Goal: Task Accomplishment & Management: Manage account settings

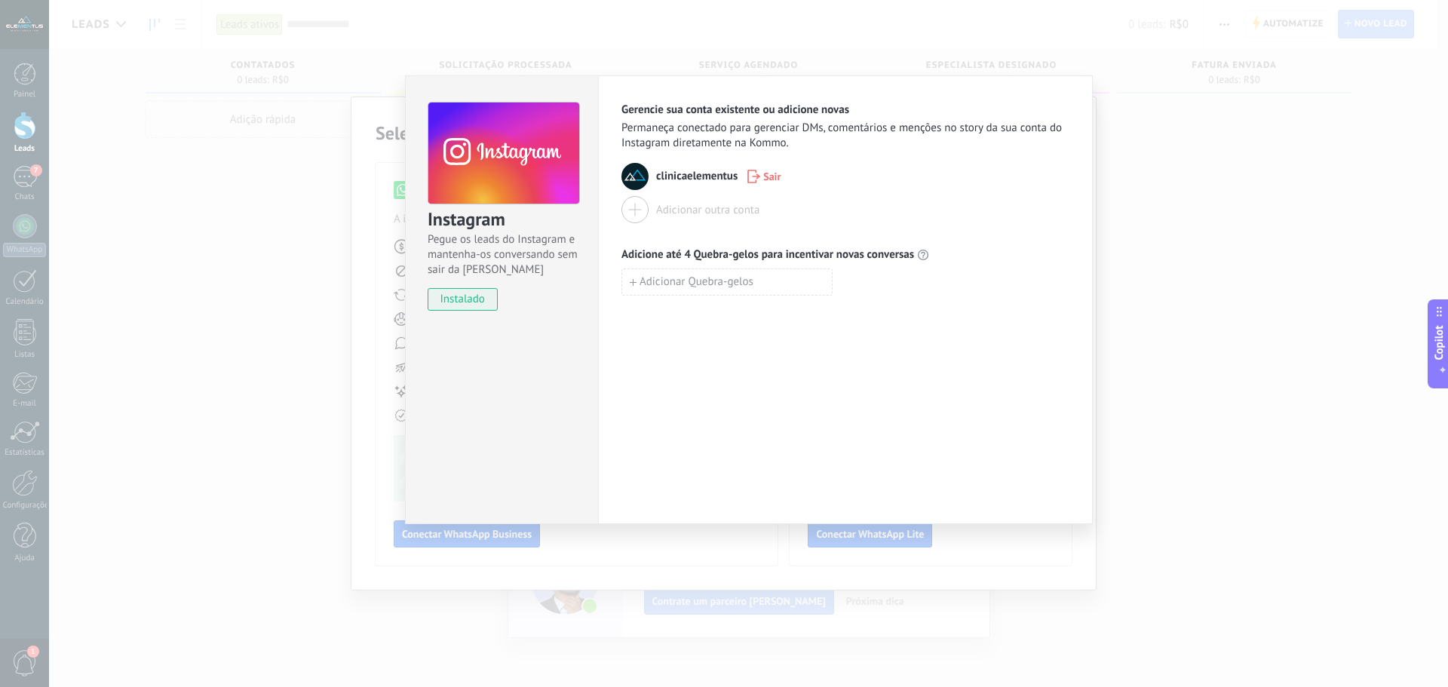
click at [244, 265] on div "Instagram Pegue os leads do Instagram e mantenha-os conversando sem sair da Kom…" at bounding box center [748, 343] width 1399 height 687
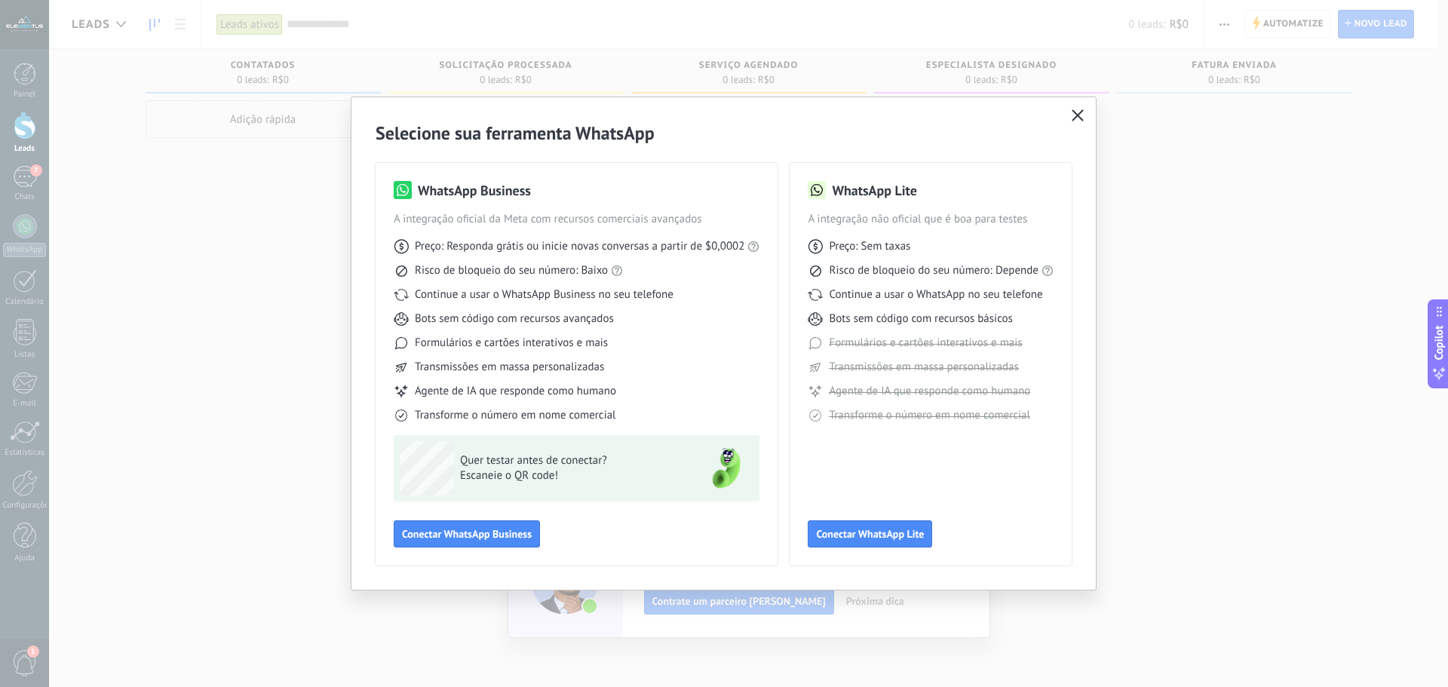
click at [1077, 114] on icon "button" at bounding box center [1078, 115] width 12 height 12
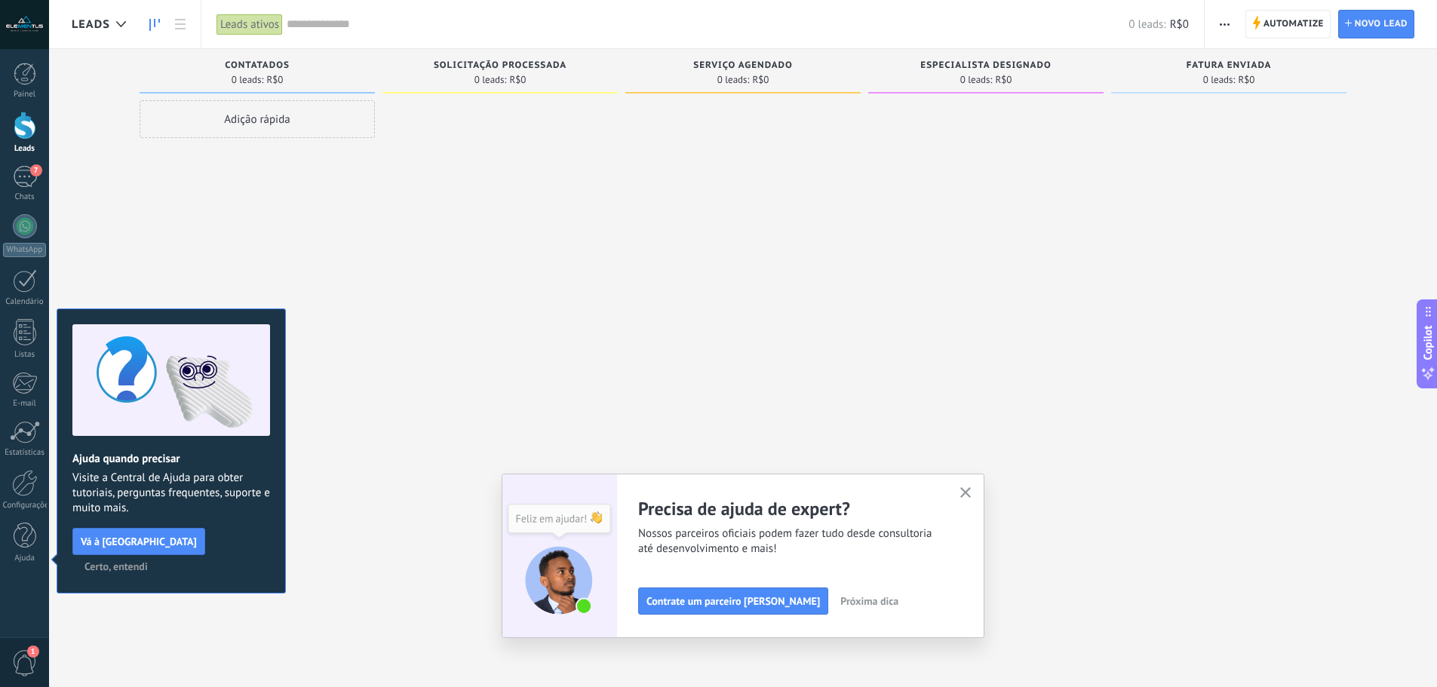
click at [26, 28] on div at bounding box center [24, 24] width 49 height 49
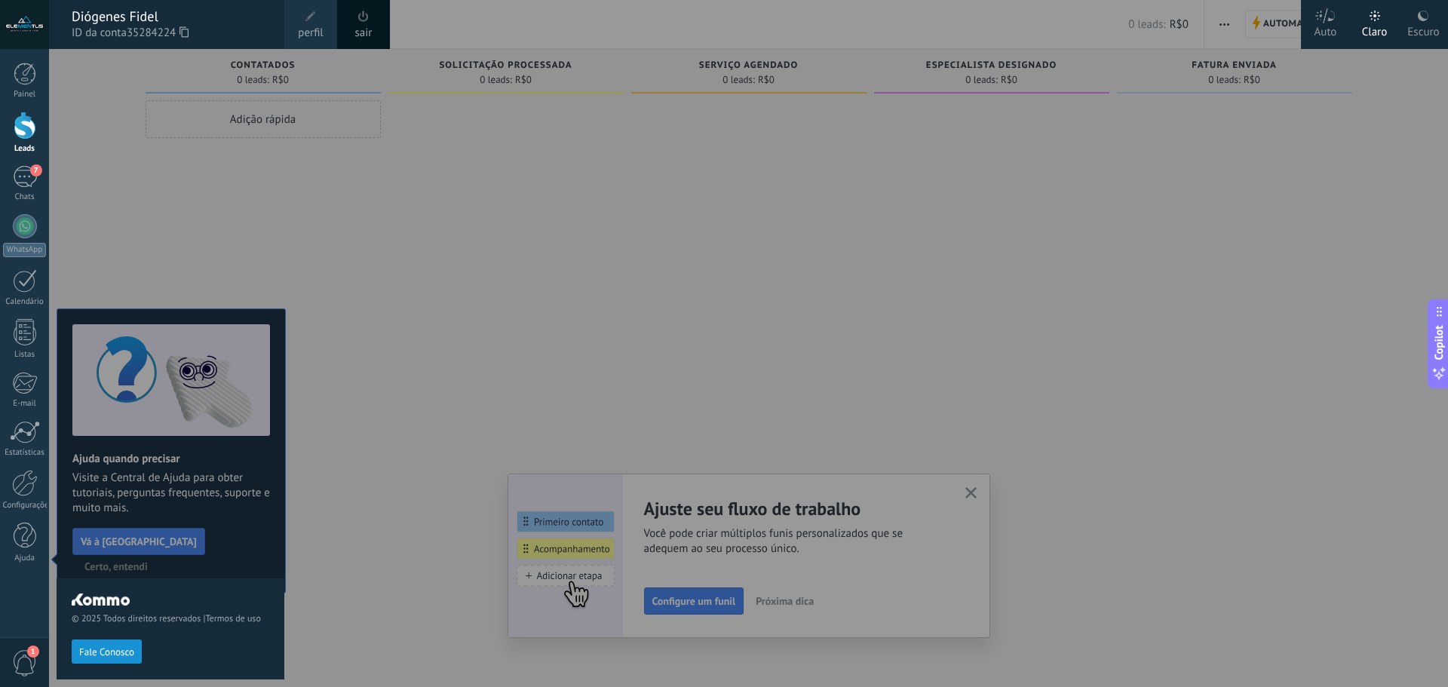
click at [131, 22] on div "Diógenes Fidel" at bounding box center [171, 16] width 198 height 17
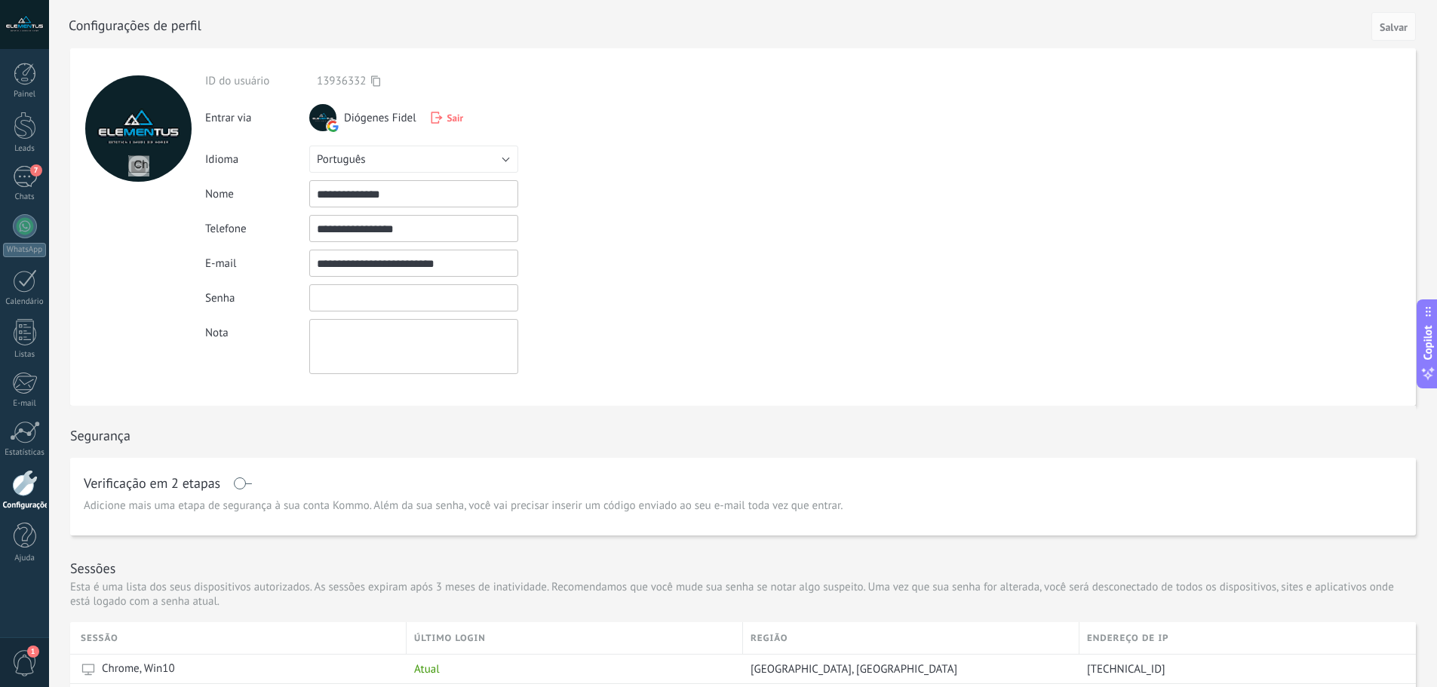
click at [376, 294] on input "textbox" at bounding box center [413, 297] width 209 height 27
click at [453, 302] on input "textbox" at bounding box center [413, 297] width 209 height 27
click at [460, 301] on input "textbox" at bounding box center [413, 297] width 209 height 27
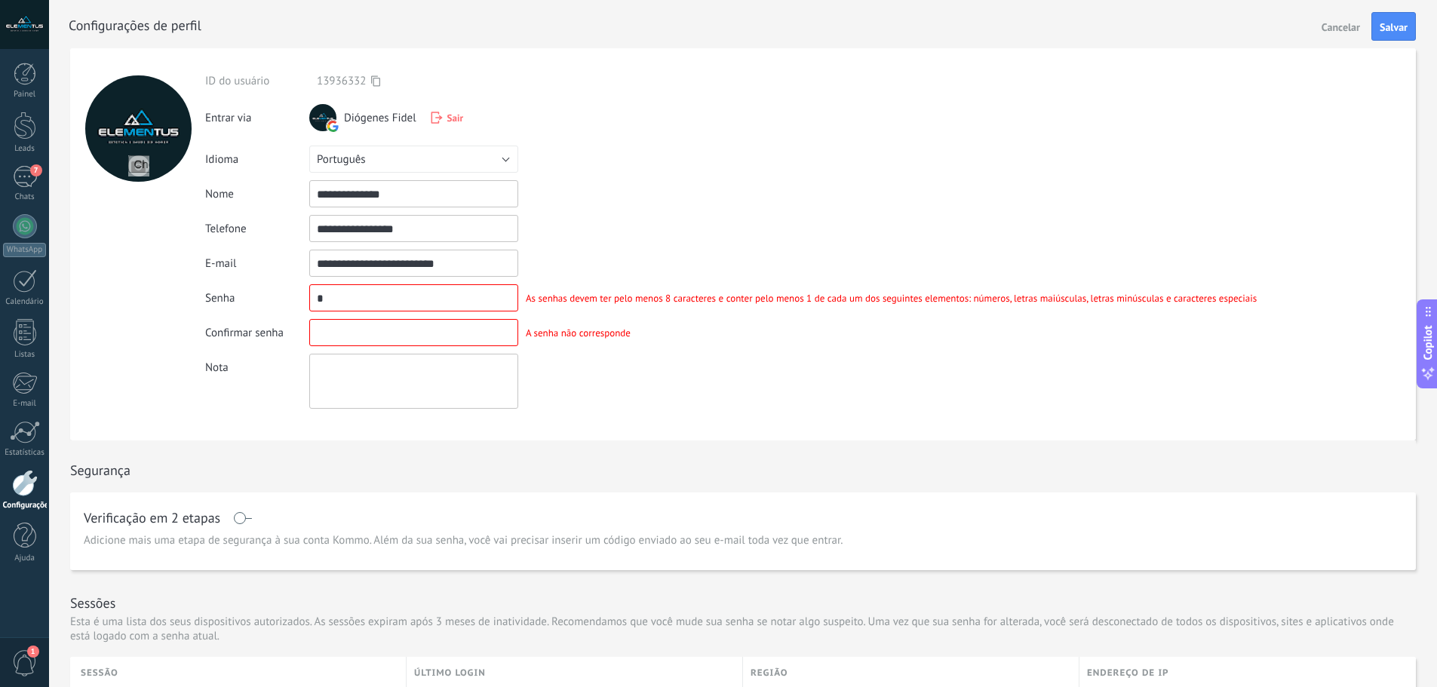
drag, startPoint x: 468, startPoint y: 268, endPoint x: 293, endPoint y: 267, distance: 175.8
click at [293, 267] on div "**********" at bounding box center [734, 263] width 1059 height 27
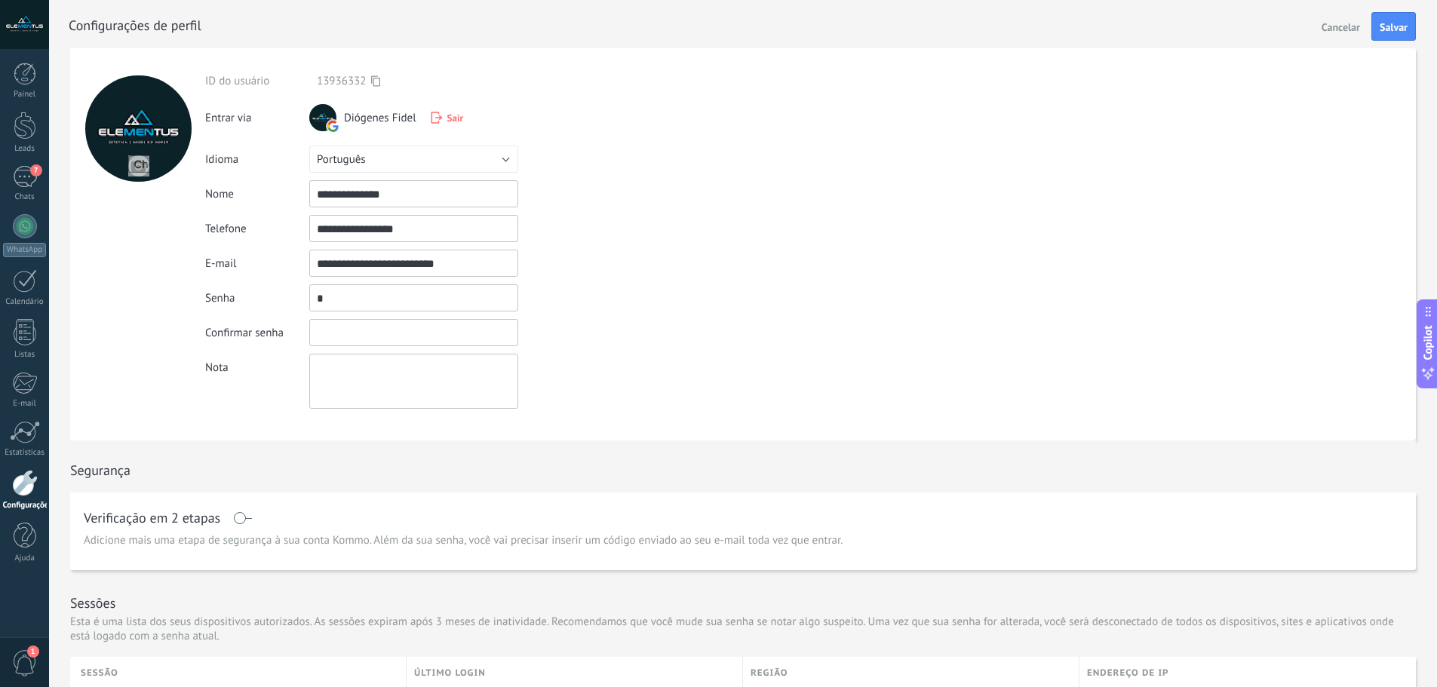
drag, startPoint x: 369, startPoint y: 301, endPoint x: 290, endPoint y: 299, distance: 79.2
click at [290, 299] on div "Senha As senhas devem ter pelo menos 8 caracteres e conter pelo menos 1 de cada…" at bounding box center [734, 297] width 1059 height 27
paste input "**********"
type input "**********"
click at [342, 327] on input "textbox" at bounding box center [413, 332] width 209 height 27
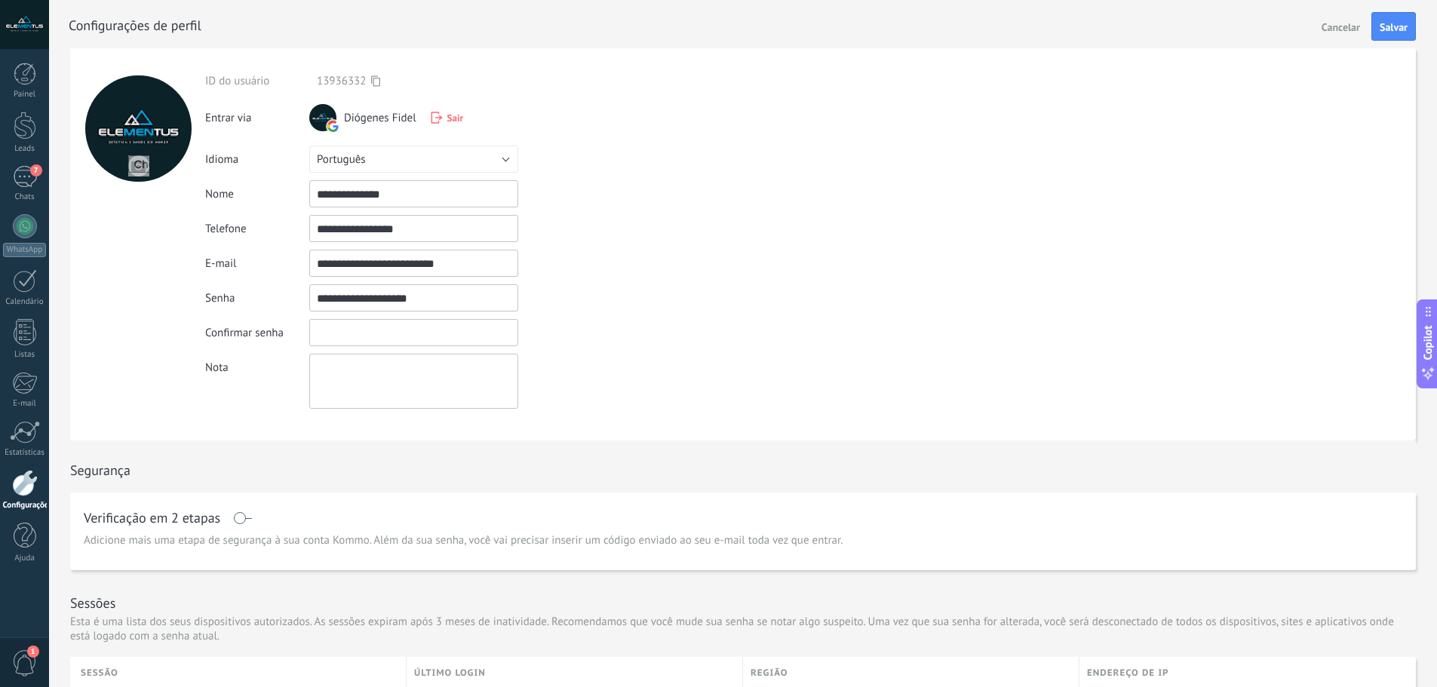
paste input "**********"
type input "**********"
click at [624, 344] on div "Confirmar senha A senha não corresponde" at bounding box center [734, 332] width 1059 height 27
click at [1385, 28] on span "Salvar" at bounding box center [1394, 27] width 28 height 11
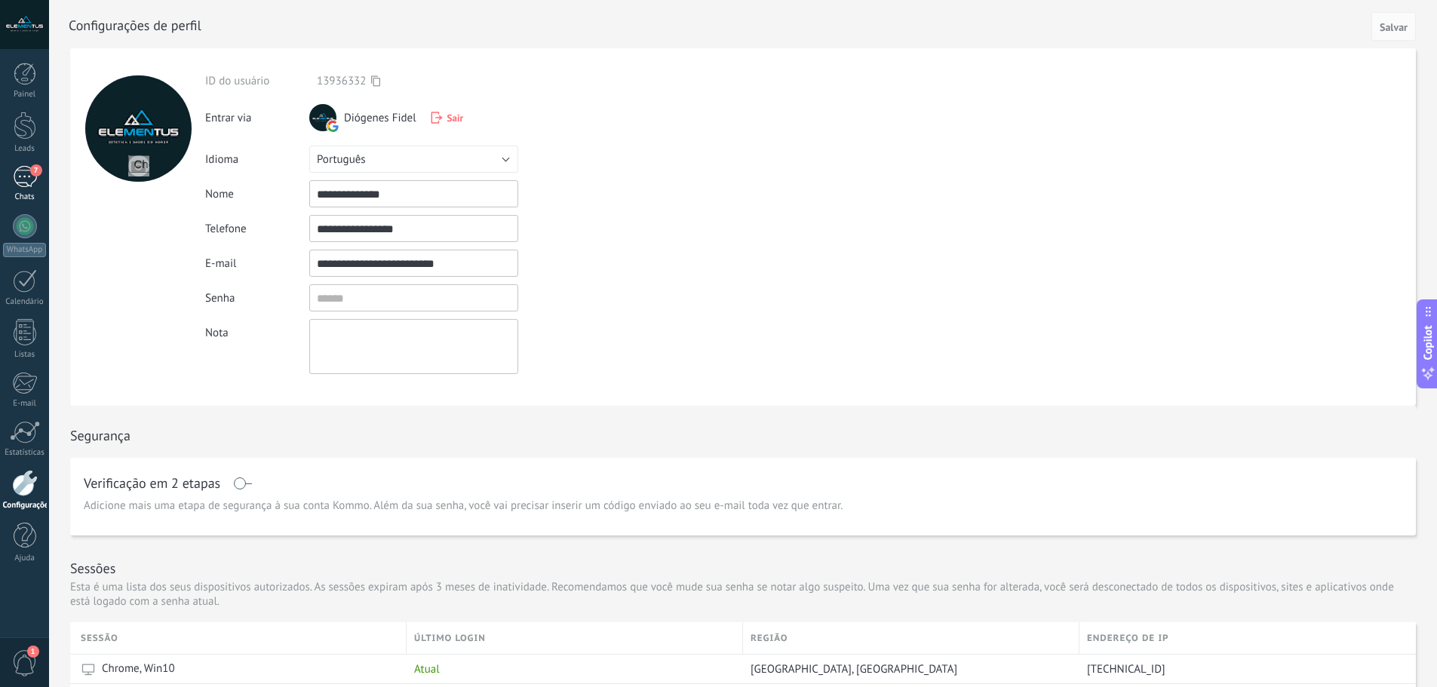
click at [32, 175] on span "7" at bounding box center [36, 170] width 12 height 12
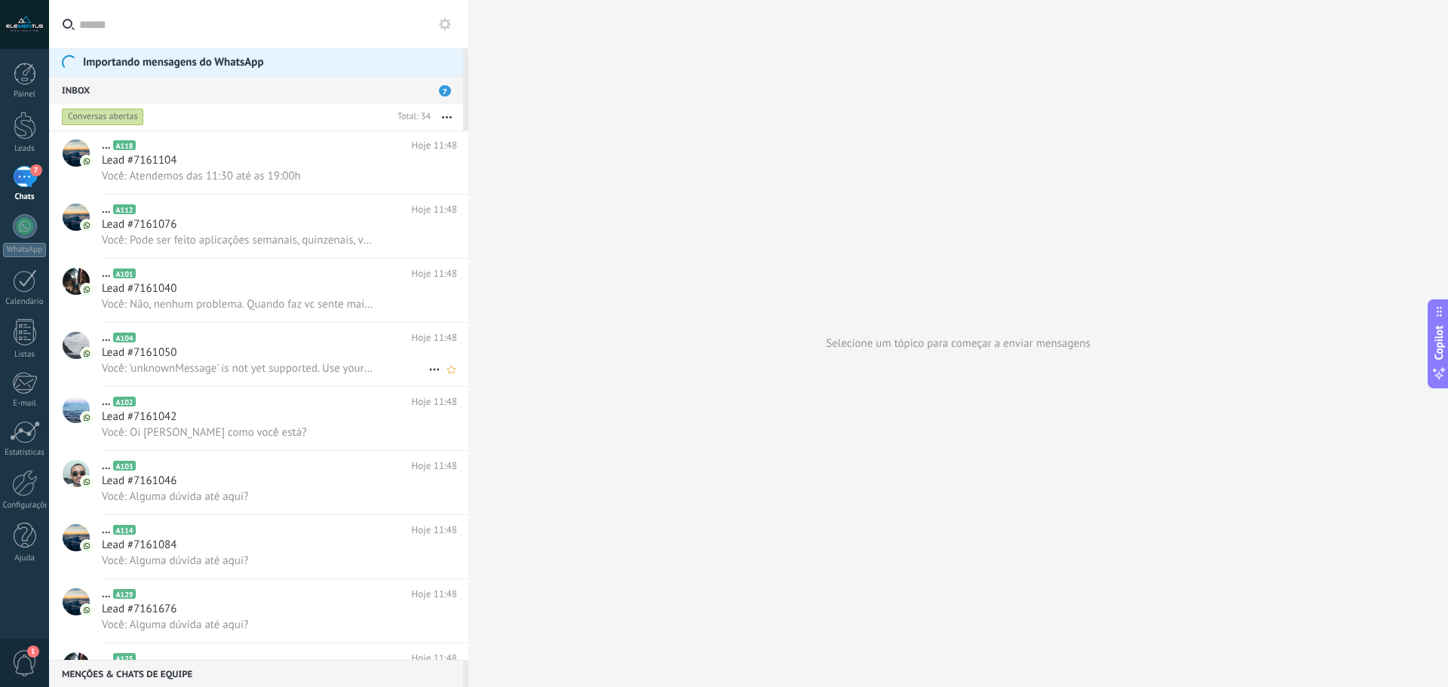
scroll to position [1414, 0]
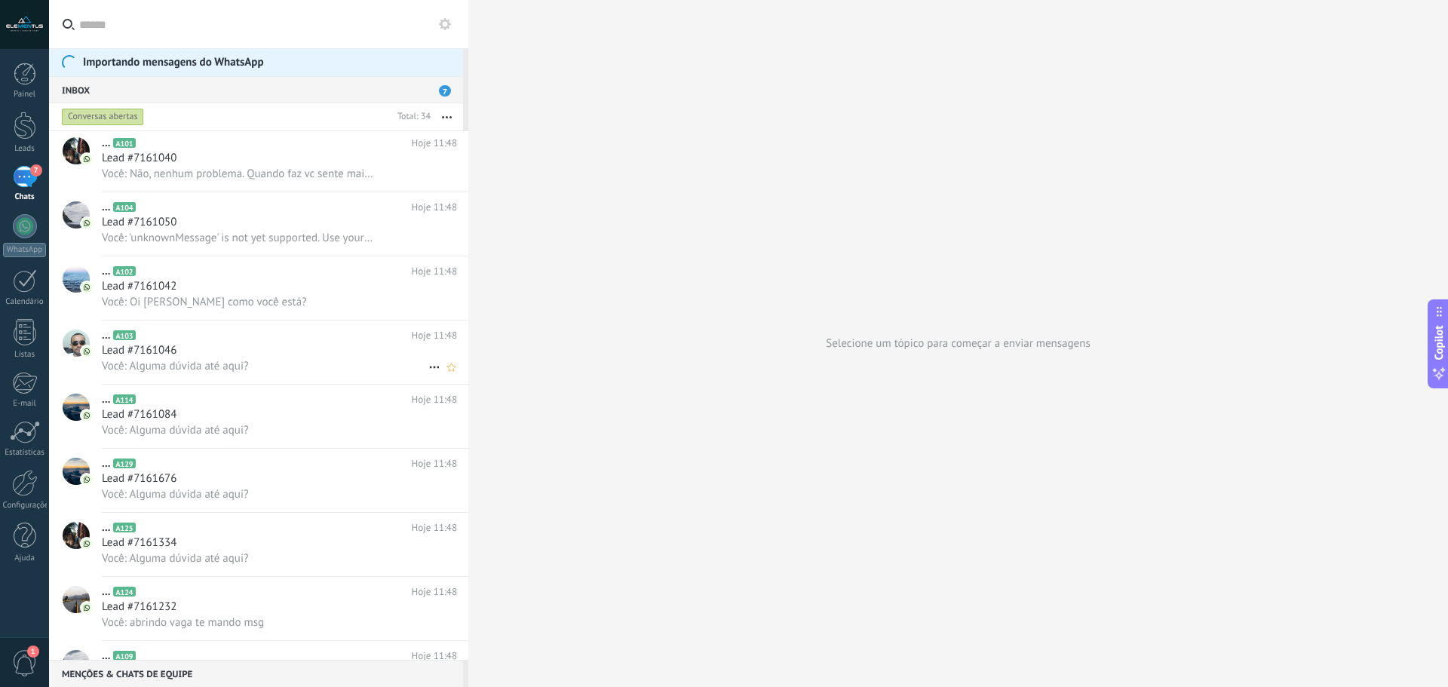
click at [326, 342] on h2 "... A103" at bounding box center [257, 335] width 310 height 15
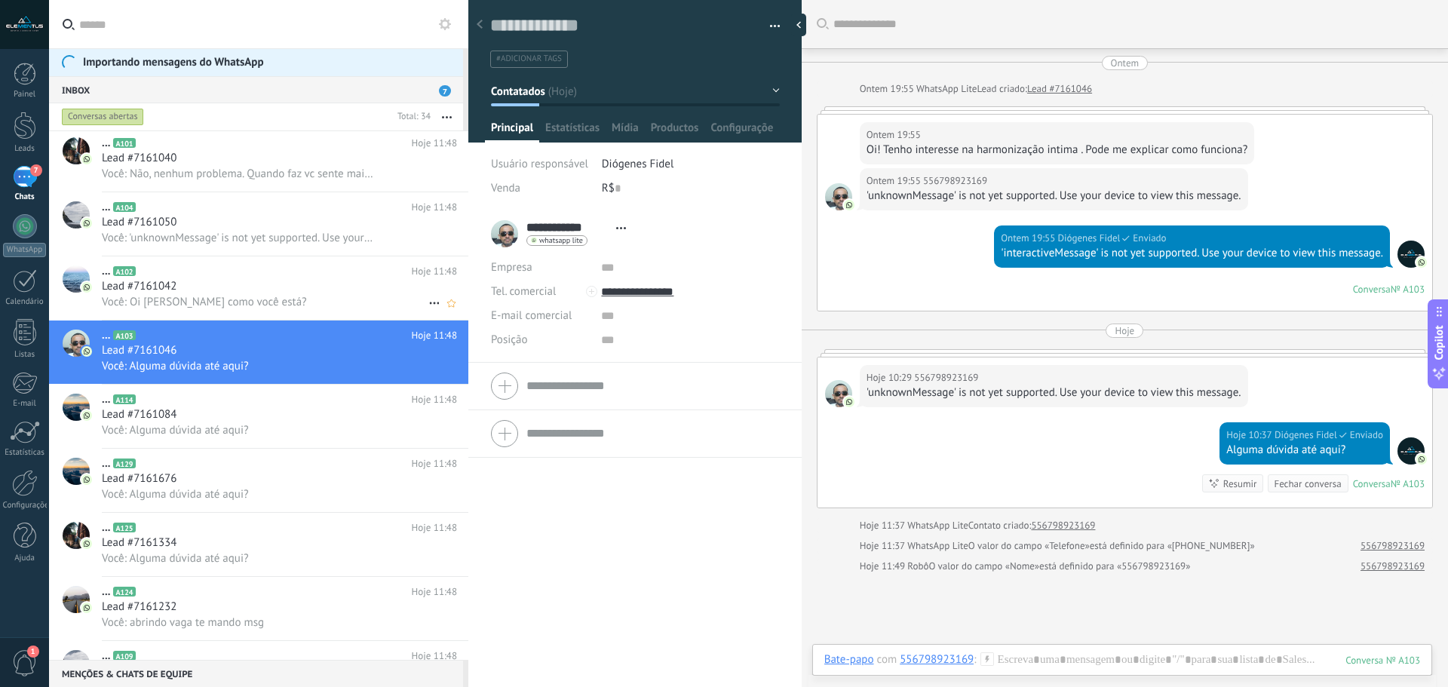
click at [285, 283] on div "Lead #7161042" at bounding box center [279, 286] width 355 height 15
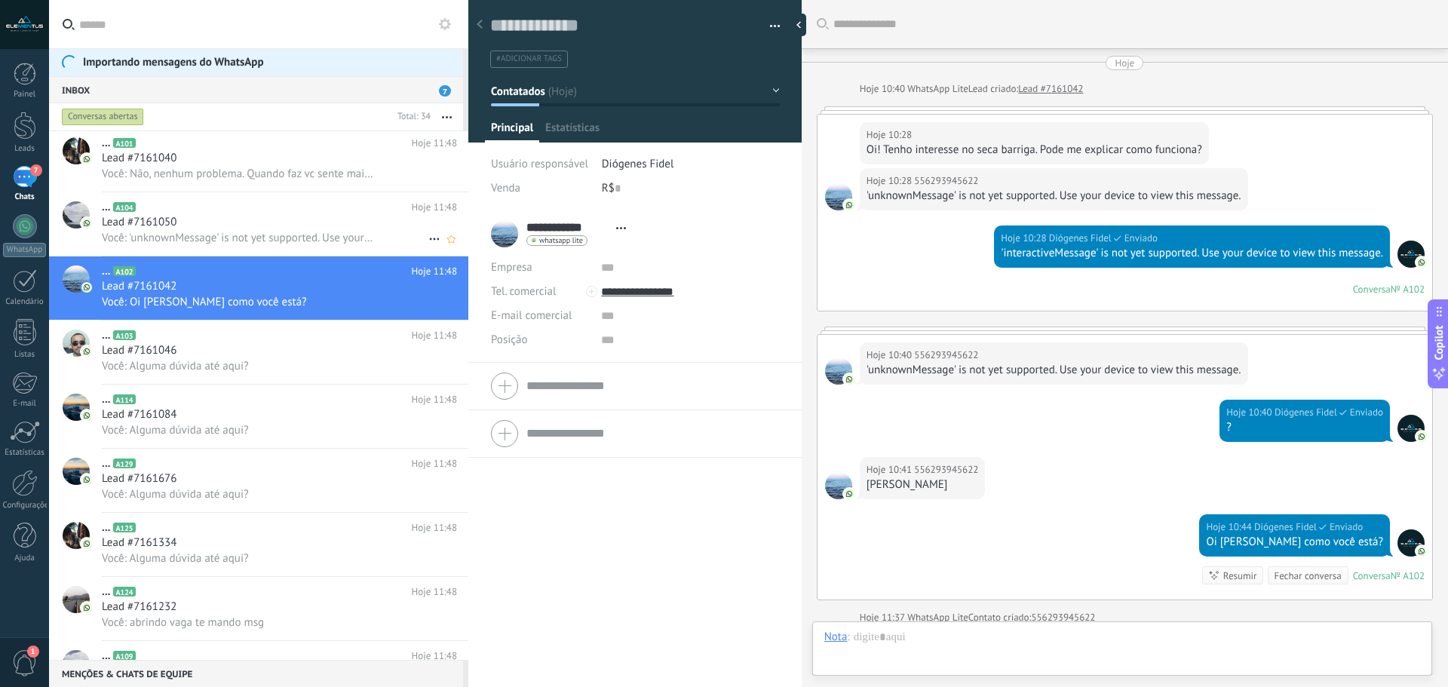
scroll to position [242, 0]
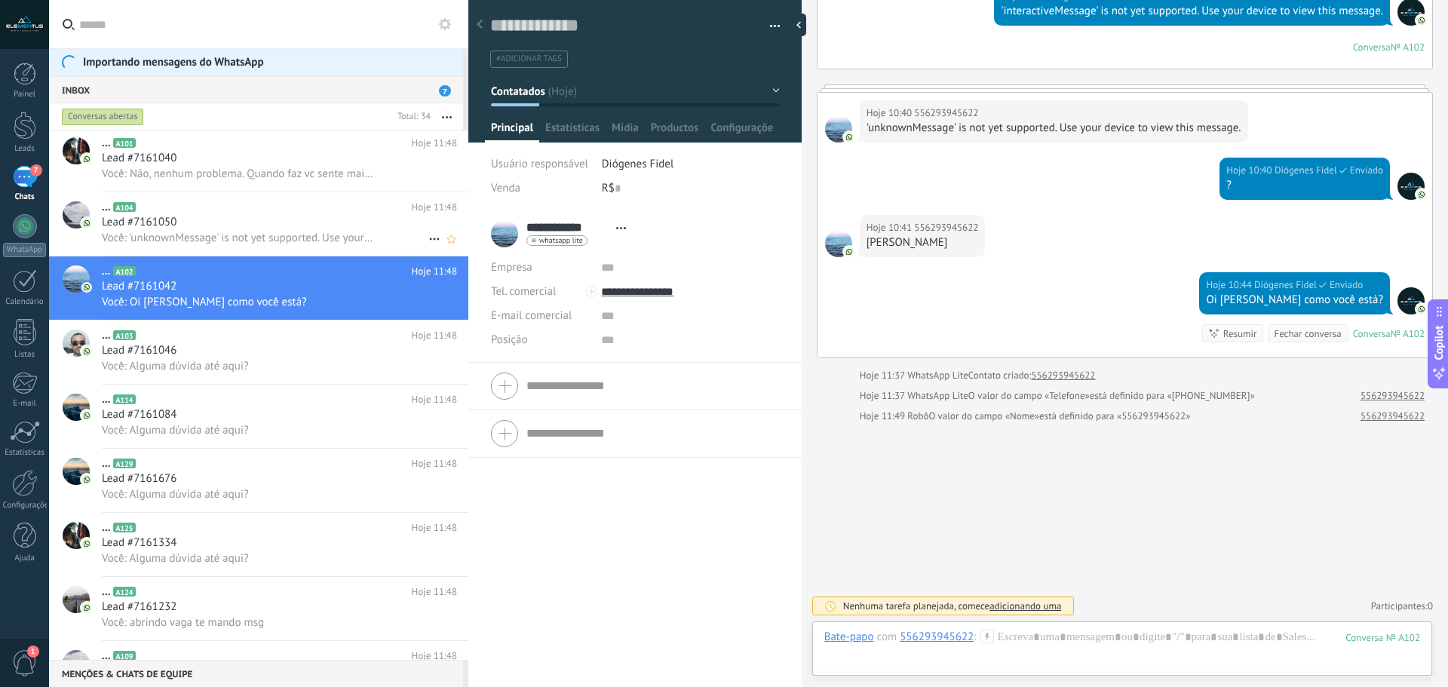
click at [311, 223] on div "Lead #7161050" at bounding box center [279, 222] width 355 height 15
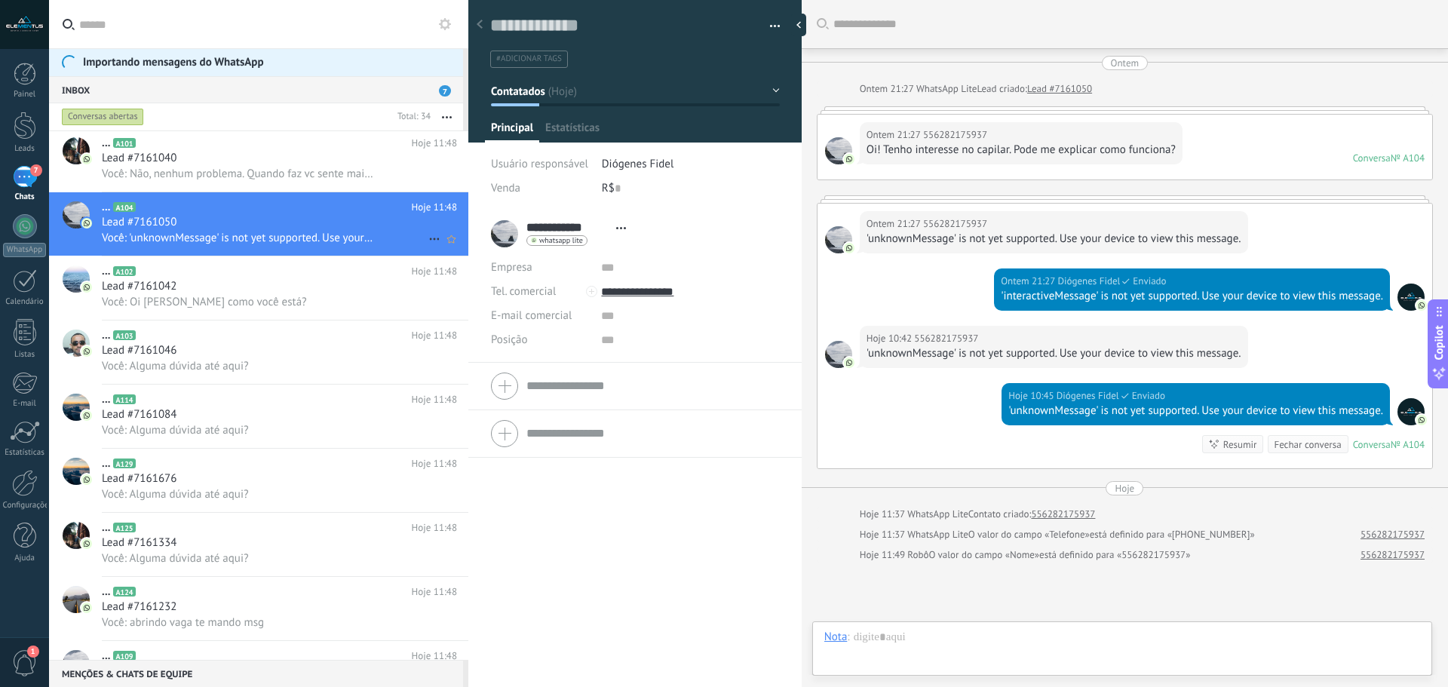
scroll to position [139, 0]
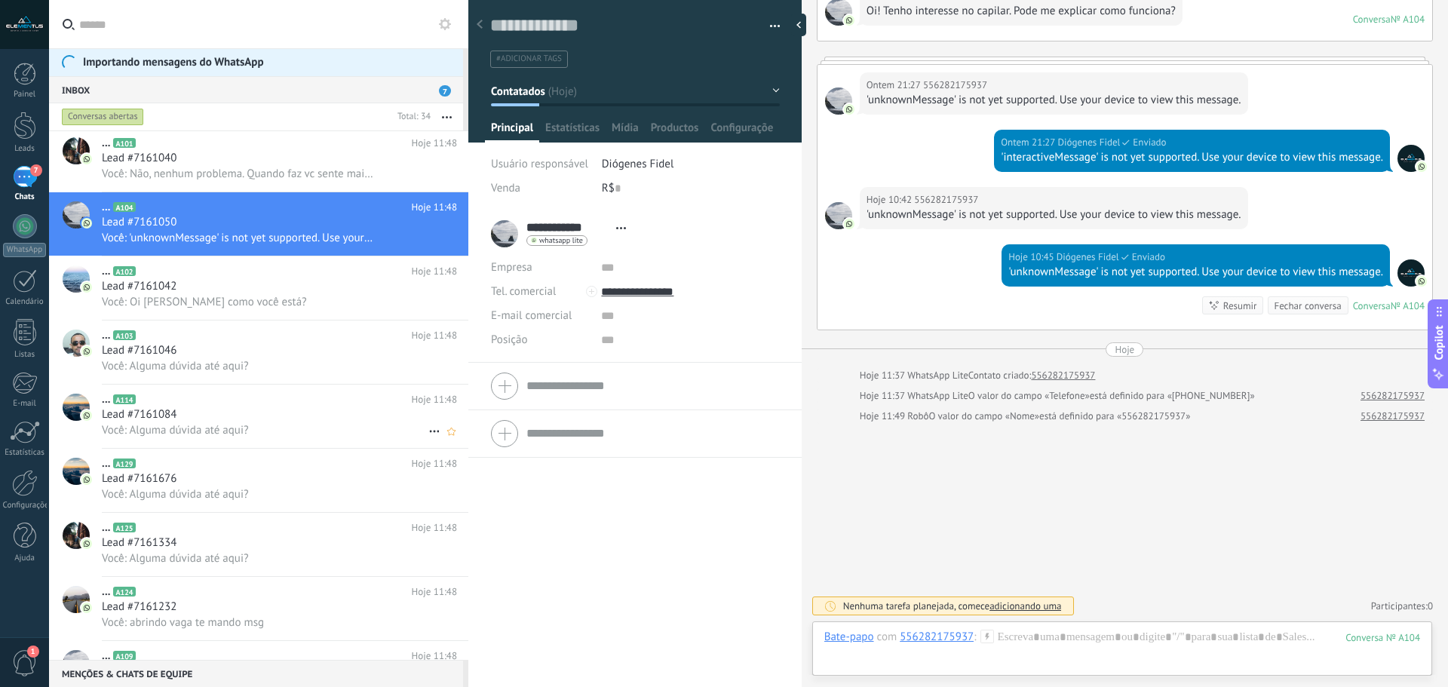
click at [215, 419] on div "Lead #7161084" at bounding box center [279, 414] width 355 height 15
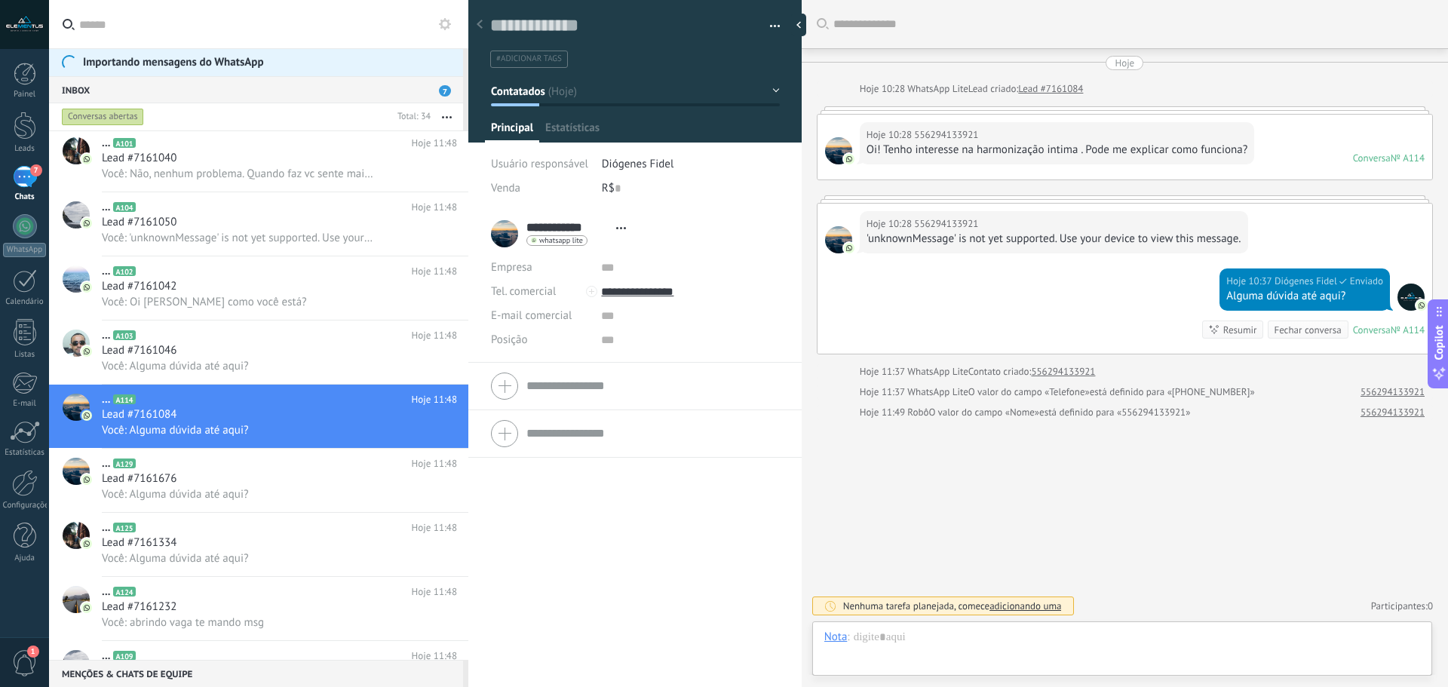
scroll to position [23, 0]
click at [1365, 197] on div at bounding box center [1125, 199] width 616 height 8
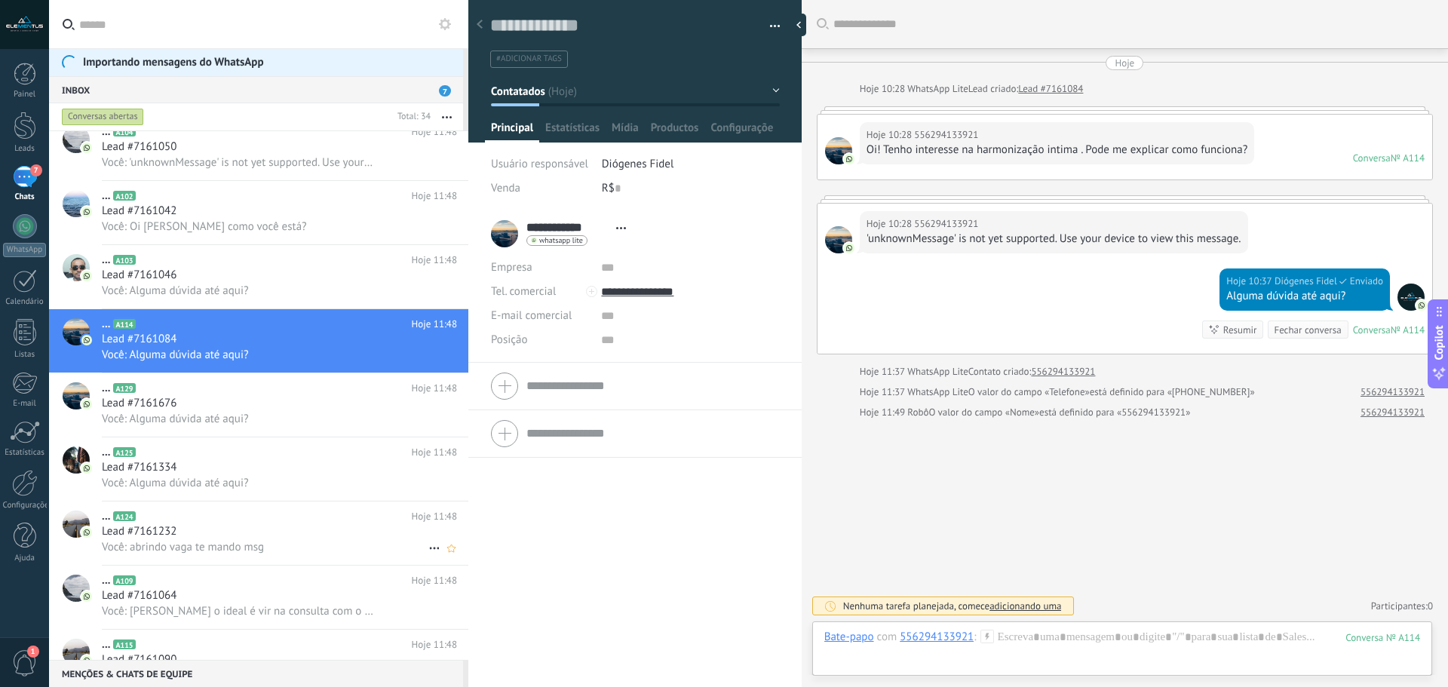
click at [241, 542] on span "Você: abrindo vaga te mando msg" at bounding box center [183, 547] width 162 height 14
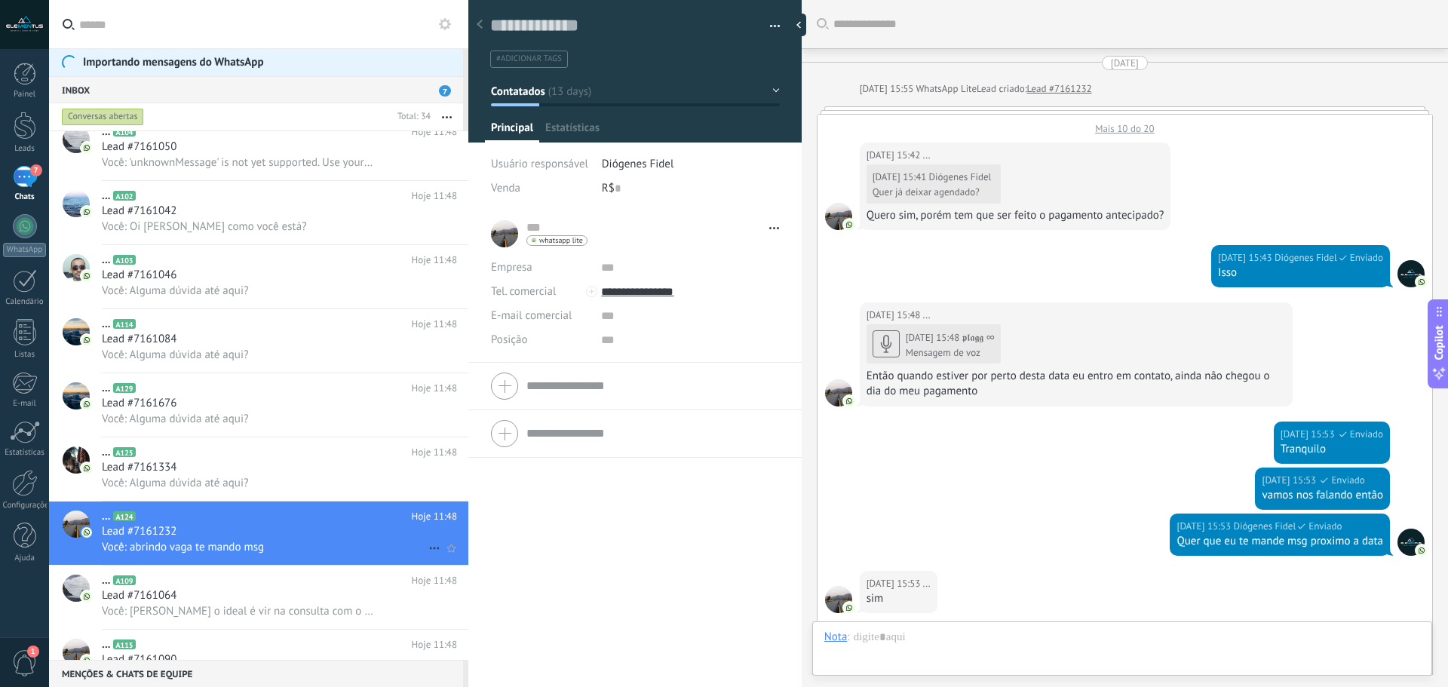
type textarea "**********"
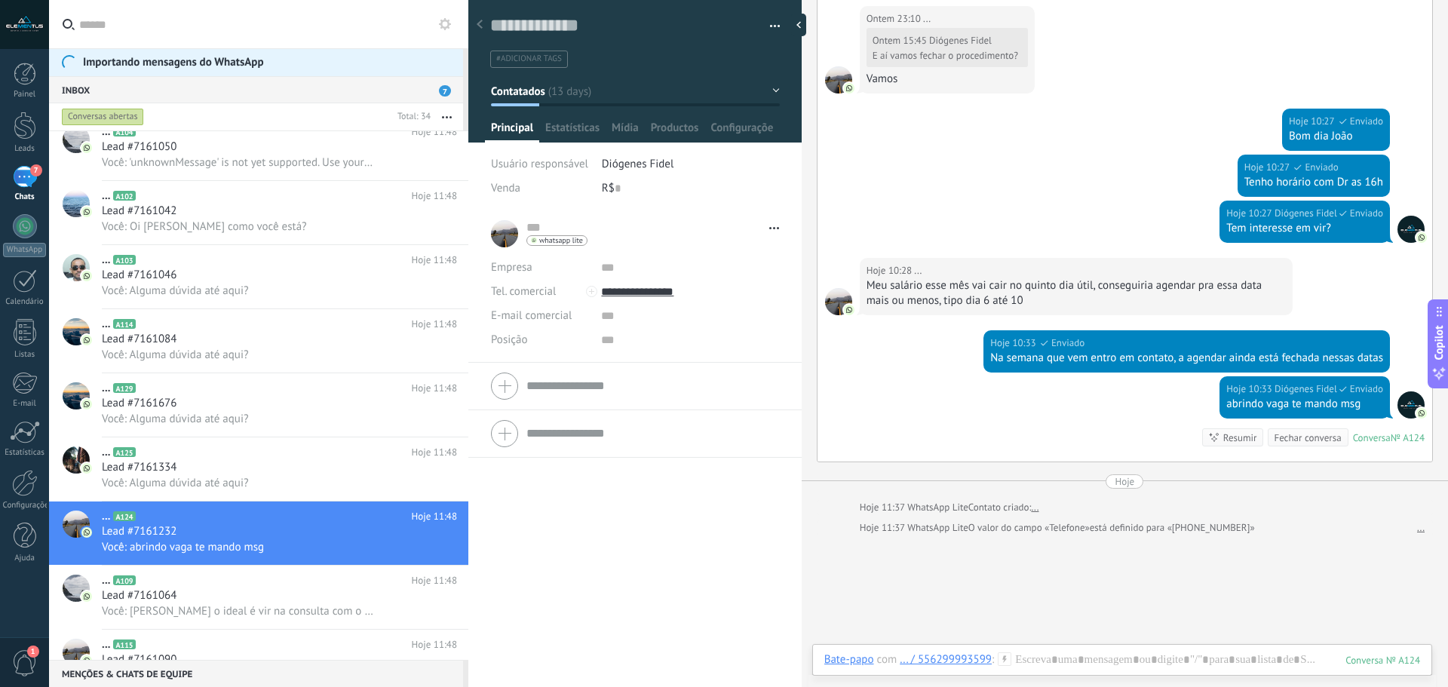
scroll to position [1163, 0]
